Goal: Task Accomplishment & Management: Complete application form

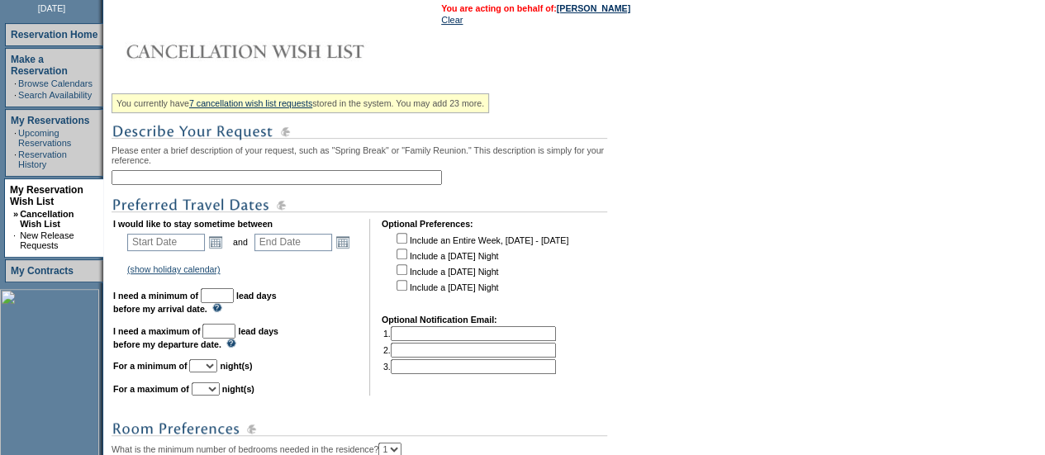
scroll to position [238, 0]
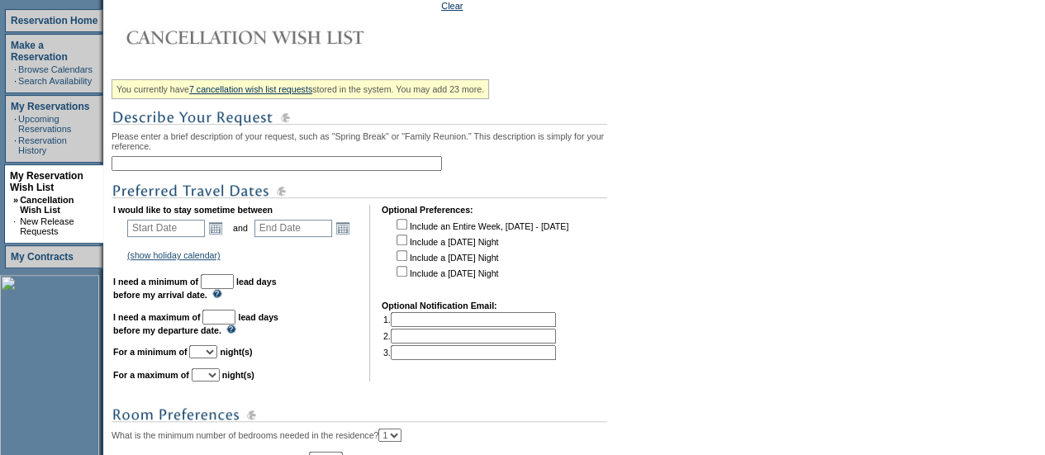
click at [183, 171] on input "text" at bounding box center [277, 163] width 331 height 15
type input "Nantucket [DATE]"
click at [220, 237] on td "Open the calendar popup. << < [DATE] > >> S M T W T F S 1 2 3 4 5 6 7 8 9 10 11…" at bounding box center [215, 228] width 21 height 18
click at [223, 237] on link "Open the calendar popup." at bounding box center [216, 228] width 18 height 18
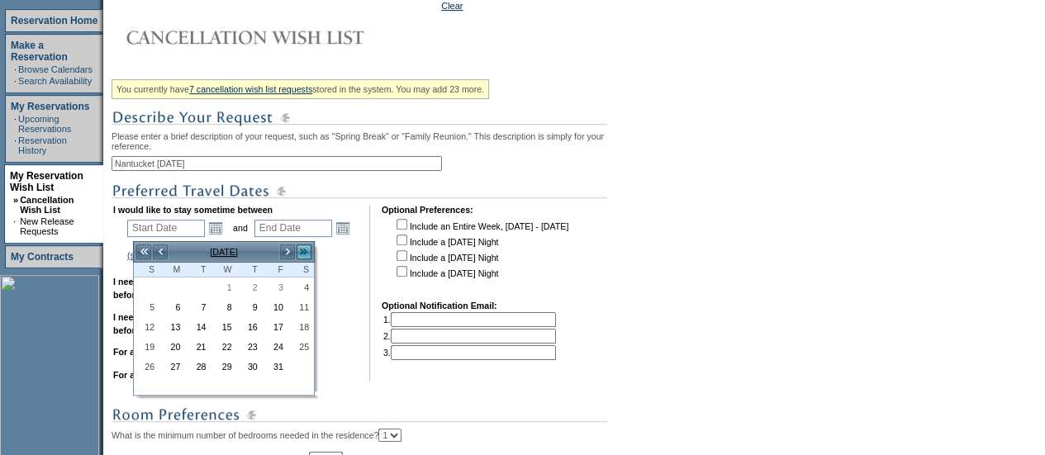
click at [303, 256] on link ">>" at bounding box center [304, 252] width 17 height 17
click at [162, 254] on link "<" at bounding box center [160, 252] width 17 height 17
click at [177, 286] on link "1" at bounding box center [172, 287] width 24 height 18
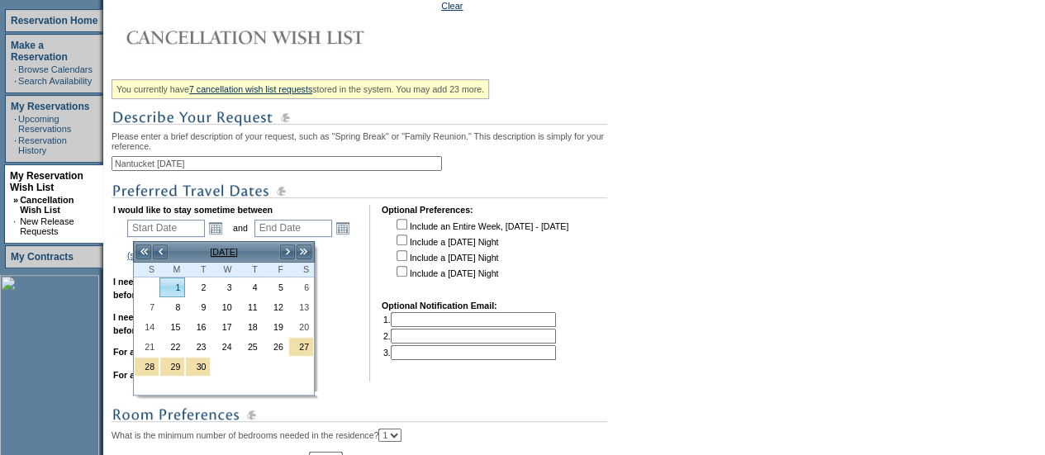
type input "[DATE]"
type input "245"
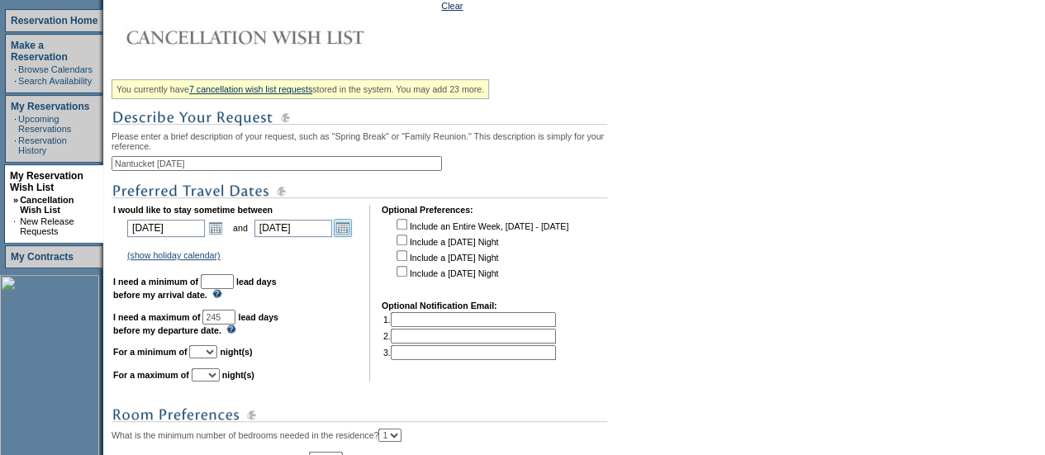
click at [345, 237] on link "Open the calendar popup." at bounding box center [343, 228] width 18 height 18
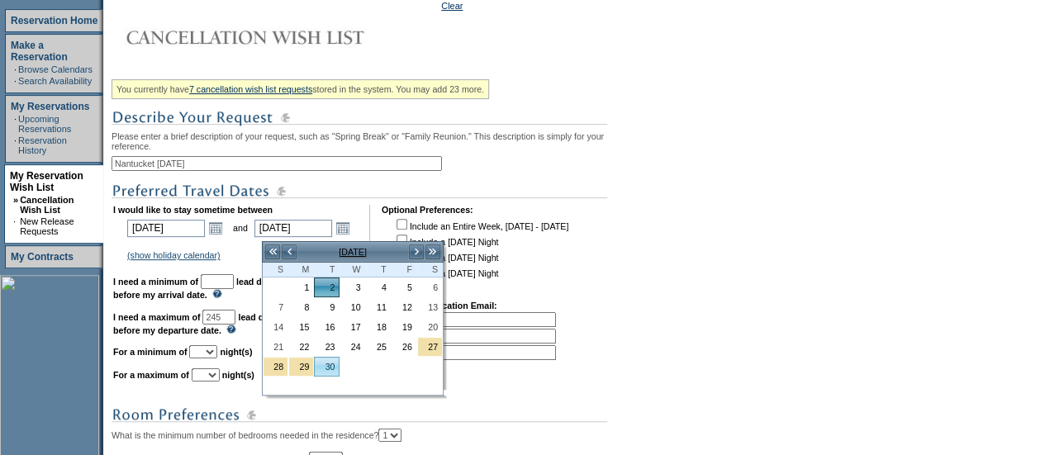
click at [329, 366] on link "30" at bounding box center [327, 367] width 24 height 18
type input "[DATE]"
type input "273"
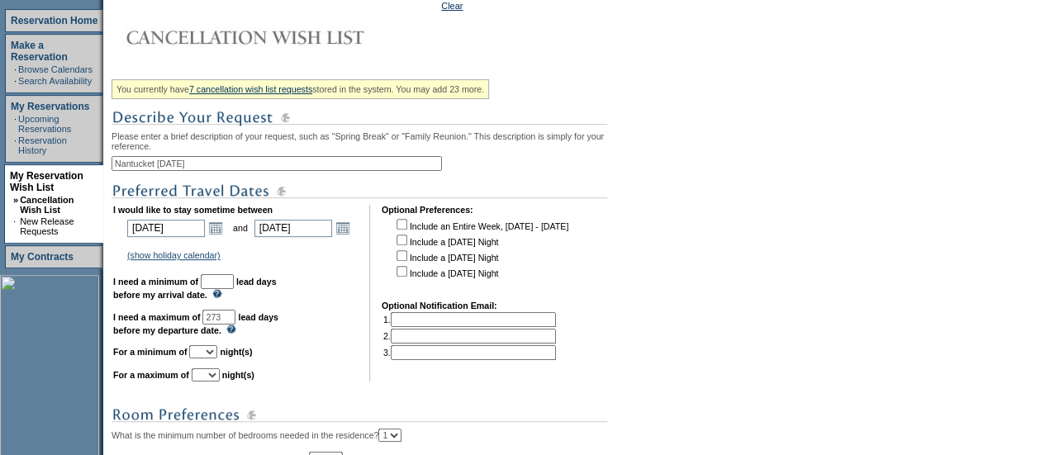
click at [234, 284] on input "text" at bounding box center [217, 281] width 33 height 15
type input "30"
click at [217, 358] on select "1 2 3 4 5 6 7 8 9 10 11 12 13 14" at bounding box center [203, 351] width 28 height 13
select select "5"
click at [209, 354] on select "1 2 3 4 5 6 7 8 9 10 11 12 13 14" at bounding box center [203, 351] width 28 height 13
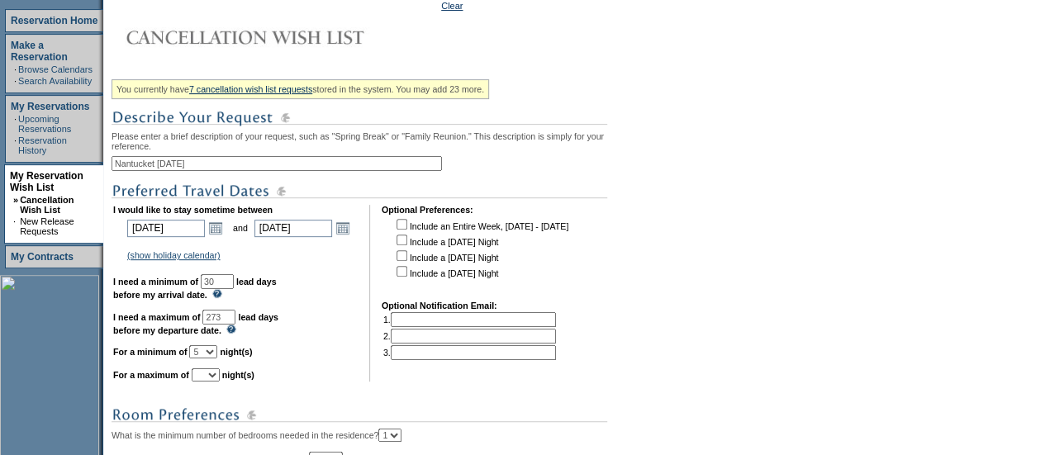
click at [220, 381] on select "1 2 3 4 5 6 7 8 9 10 11 12 13 14" at bounding box center [206, 375] width 28 height 13
select select "7"
click at [212, 377] on select "1 2 3 4 5 6 7 8 9 10 11 12 13 14" at bounding box center [206, 375] width 28 height 13
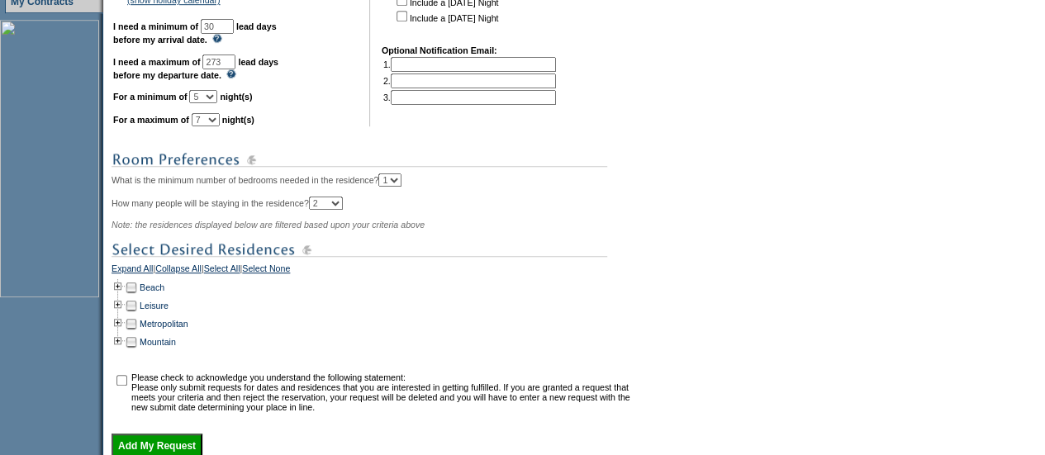
scroll to position [494, 0]
click at [123, 296] on td at bounding box center [118, 287] width 13 height 18
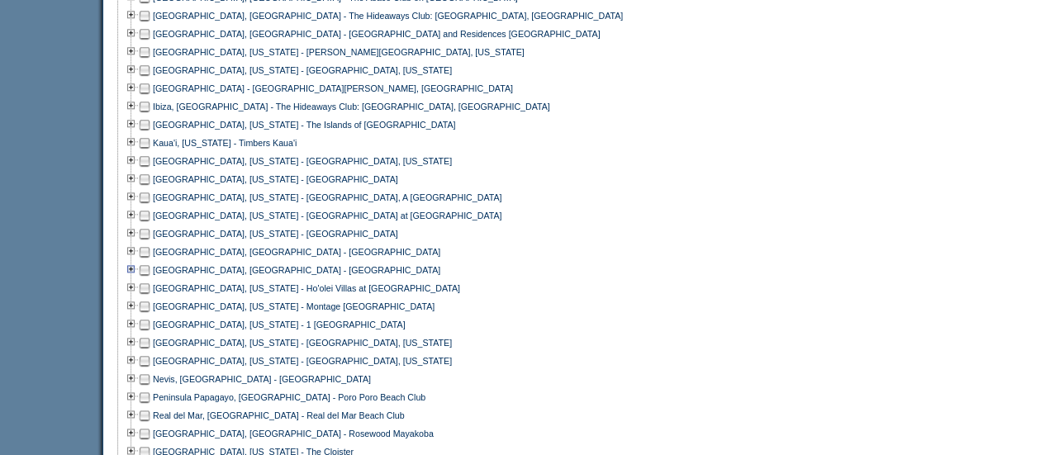
scroll to position [802, 0]
click at [149, 348] on td at bounding box center [144, 342] width 13 height 18
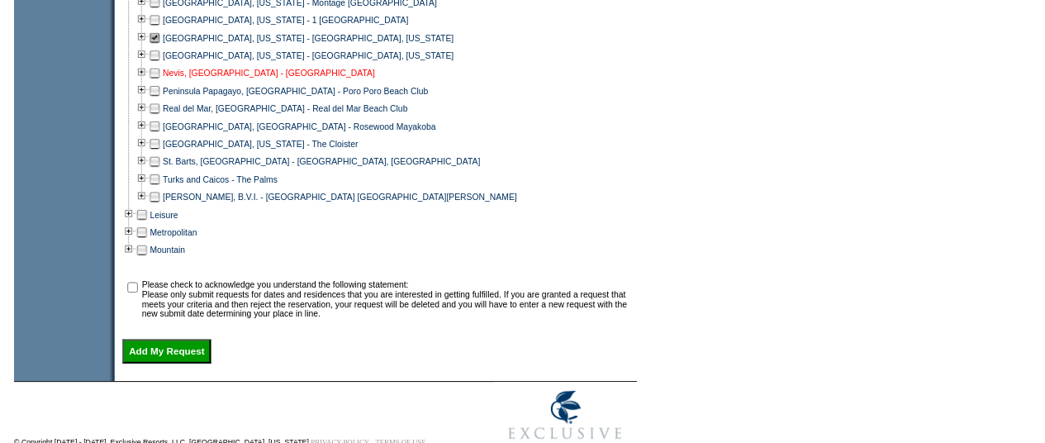
scroll to position [1107, 0]
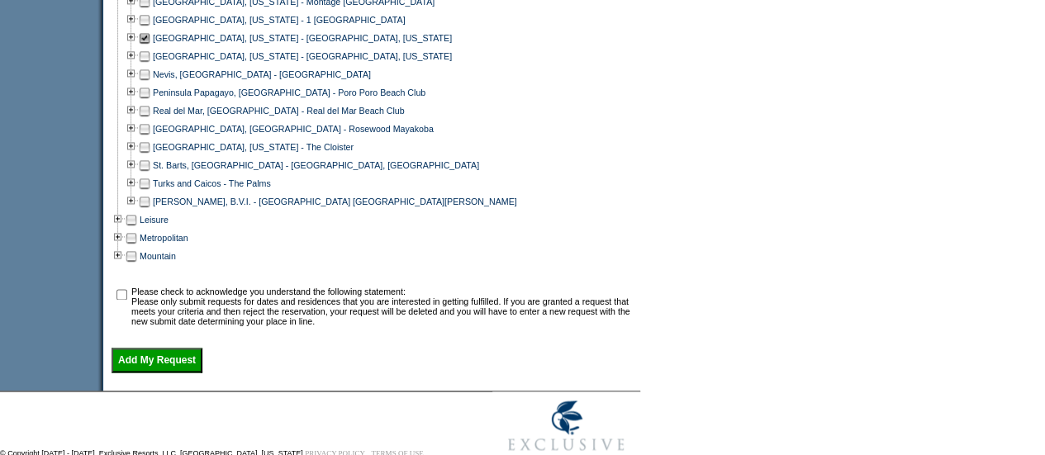
click at [125, 300] on input "checkbox" at bounding box center [122, 294] width 11 height 11
checkbox input "true"
click at [154, 373] on input "Add My Request" at bounding box center [157, 360] width 91 height 25
